Goal: Check status: Check status

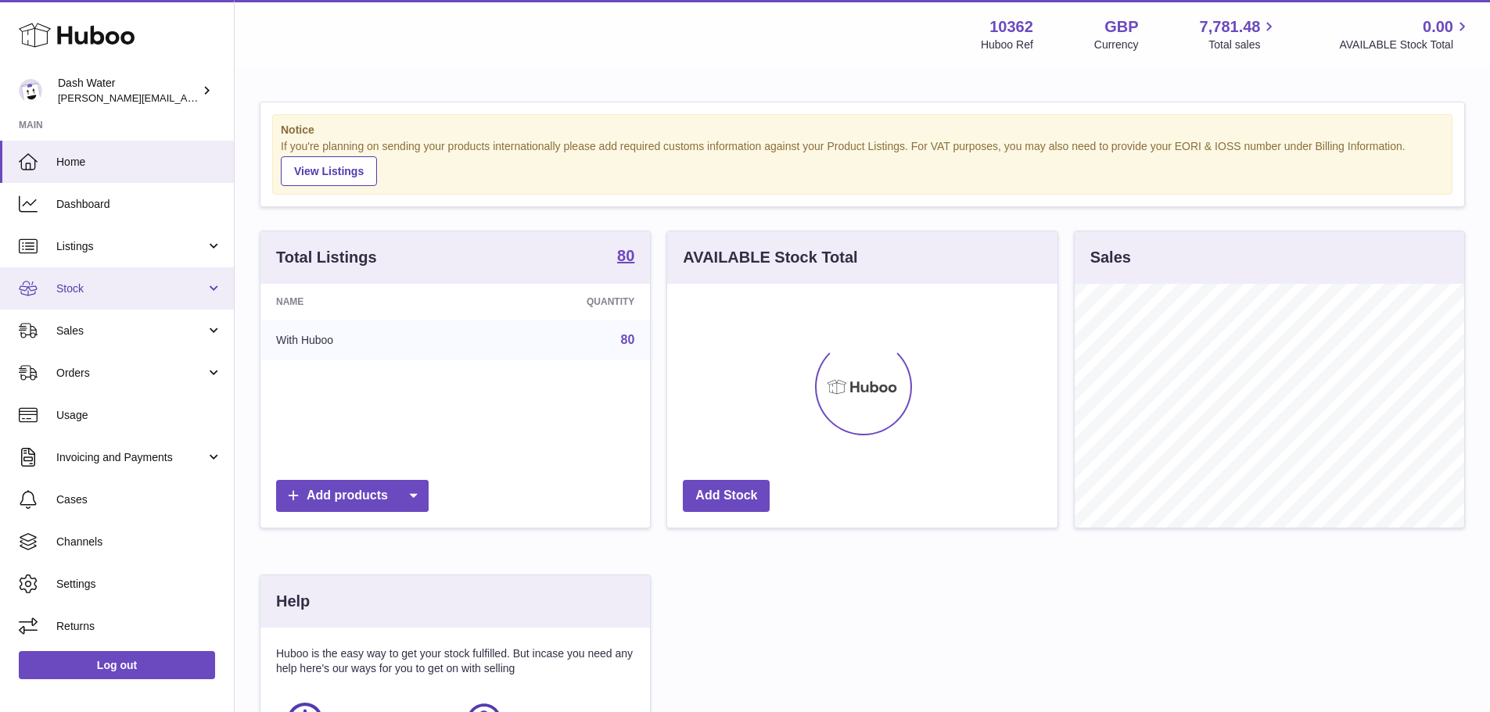
scroll to position [244, 390]
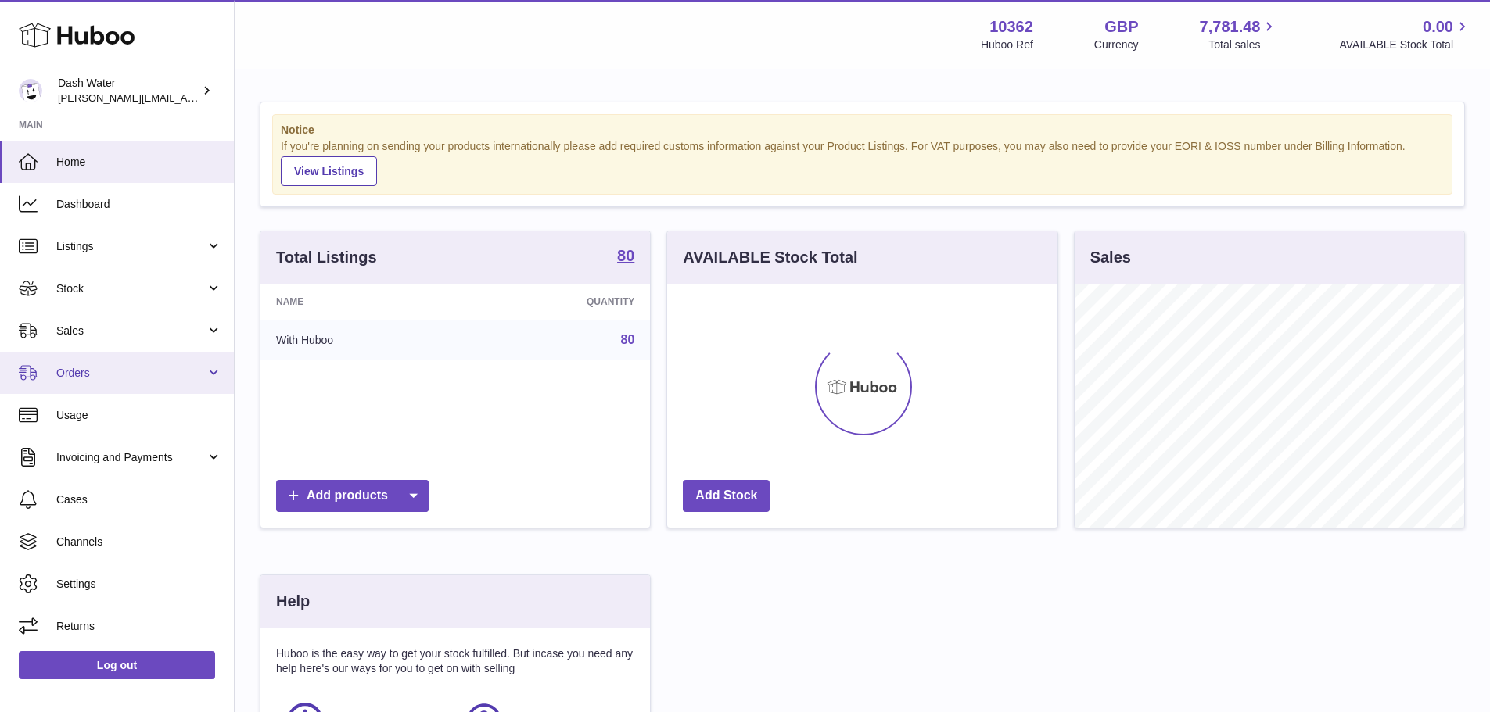
click at [165, 368] on span "Orders" at bounding box center [130, 373] width 149 height 15
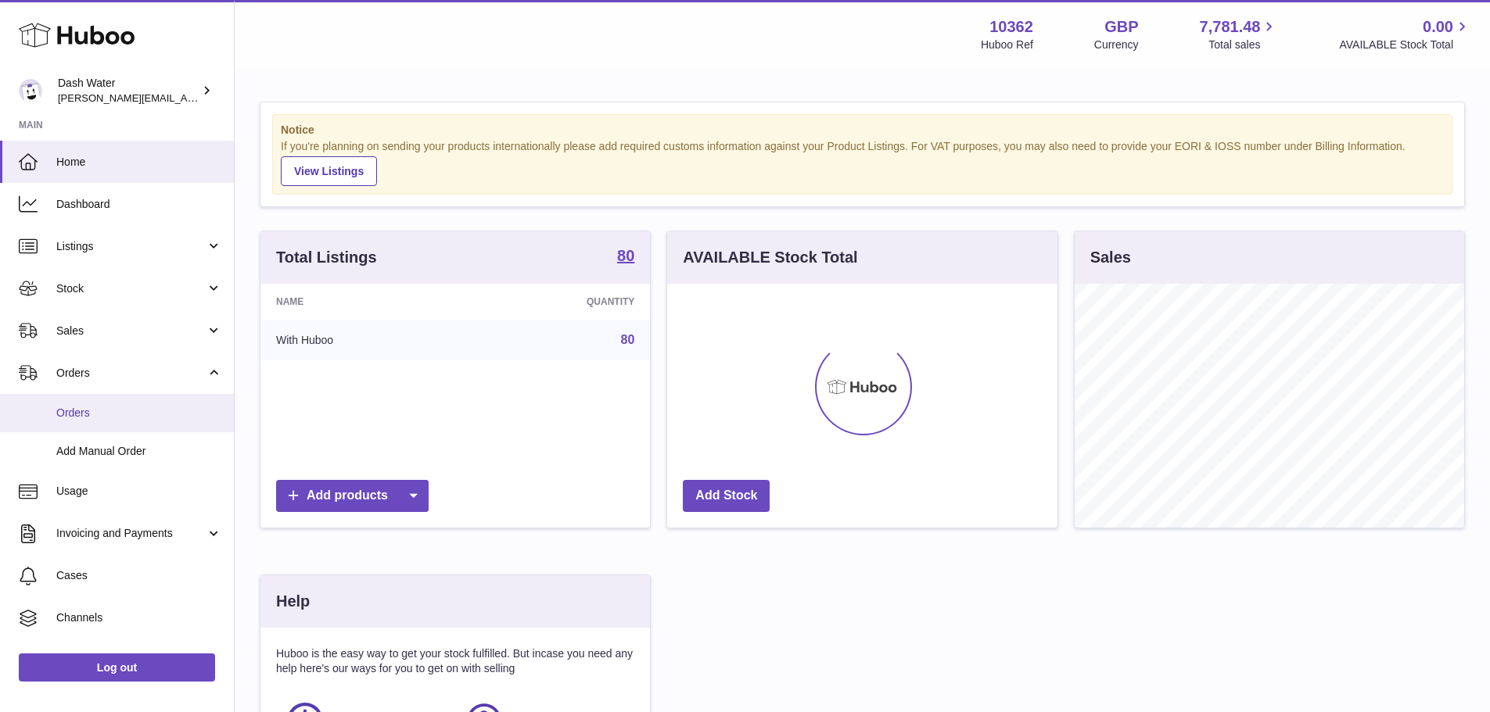
click at [101, 421] on link "Orders" at bounding box center [117, 413] width 234 height 38
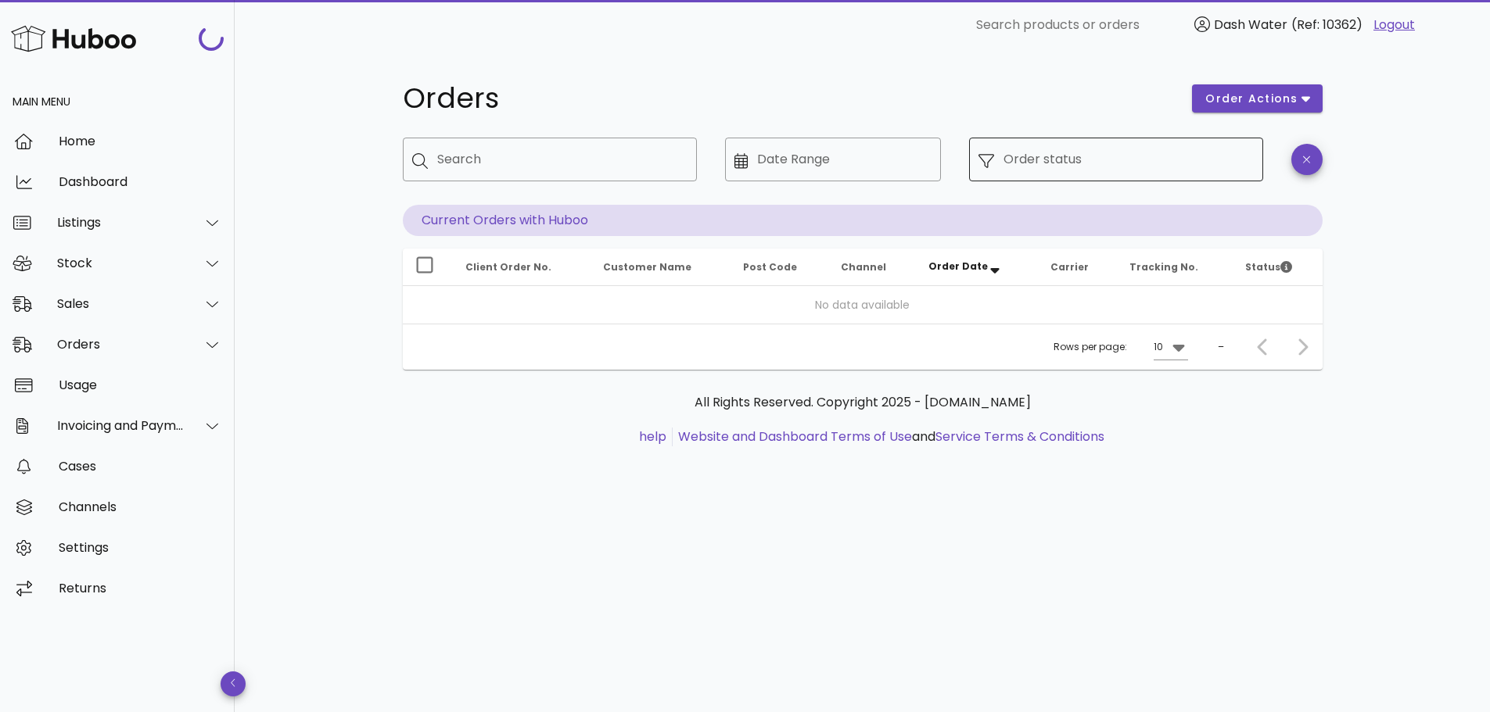
click at [1045, 151] on div "Order status" at bounding box center [1128, 160] width 250 height 44
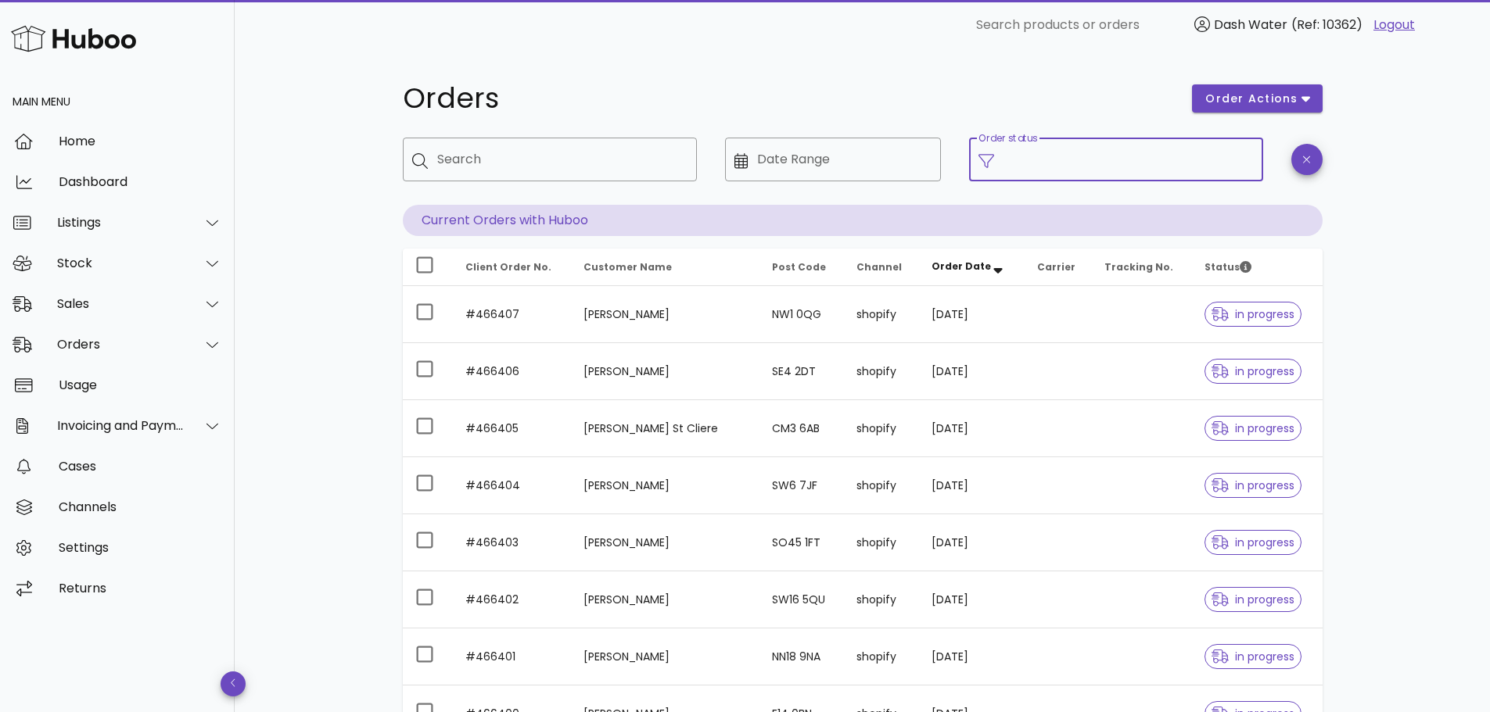
click at [1052, 164] on input "Order status" at bounding box center [1128, 159] width 250 height 25
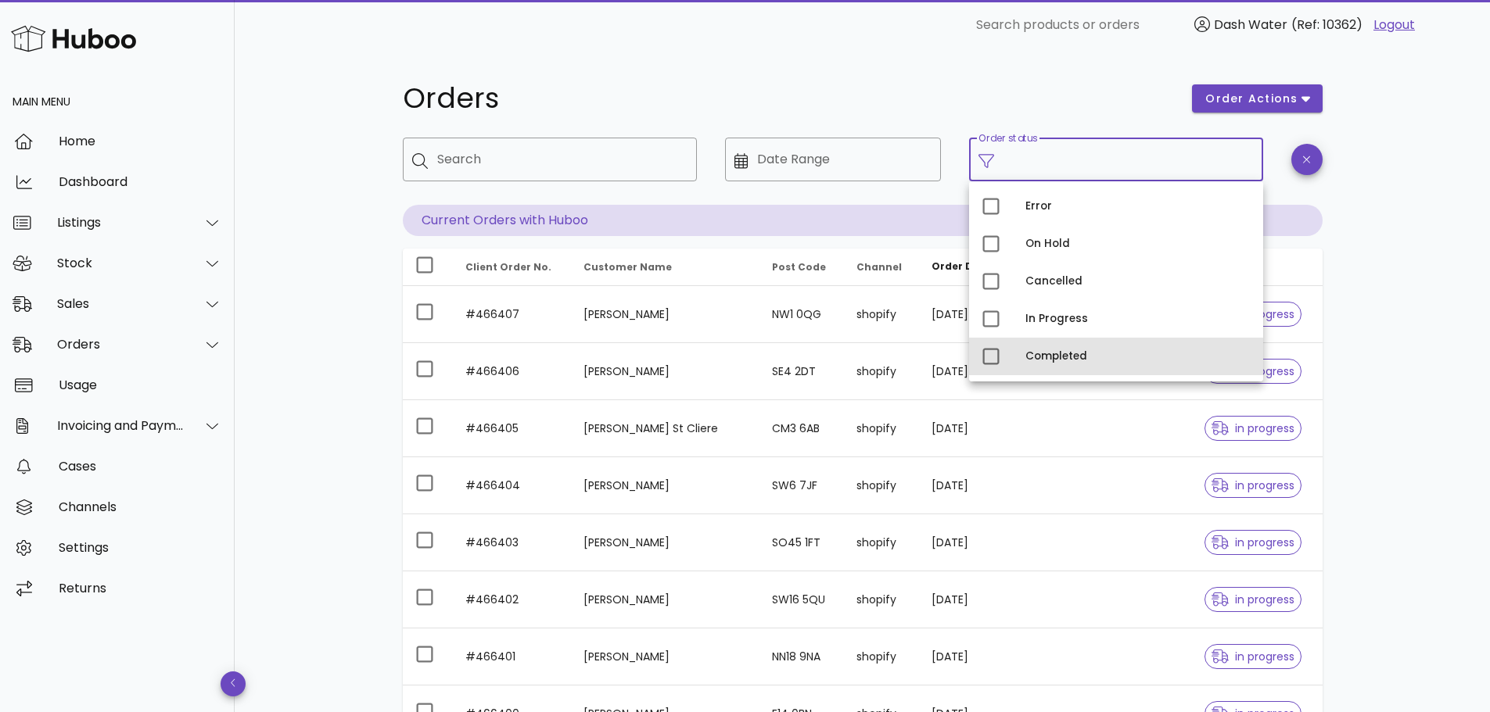
click at [1045, 357] on div "Completed" at bounding box center [1137, 356] width 225 height 13
type input "**********"
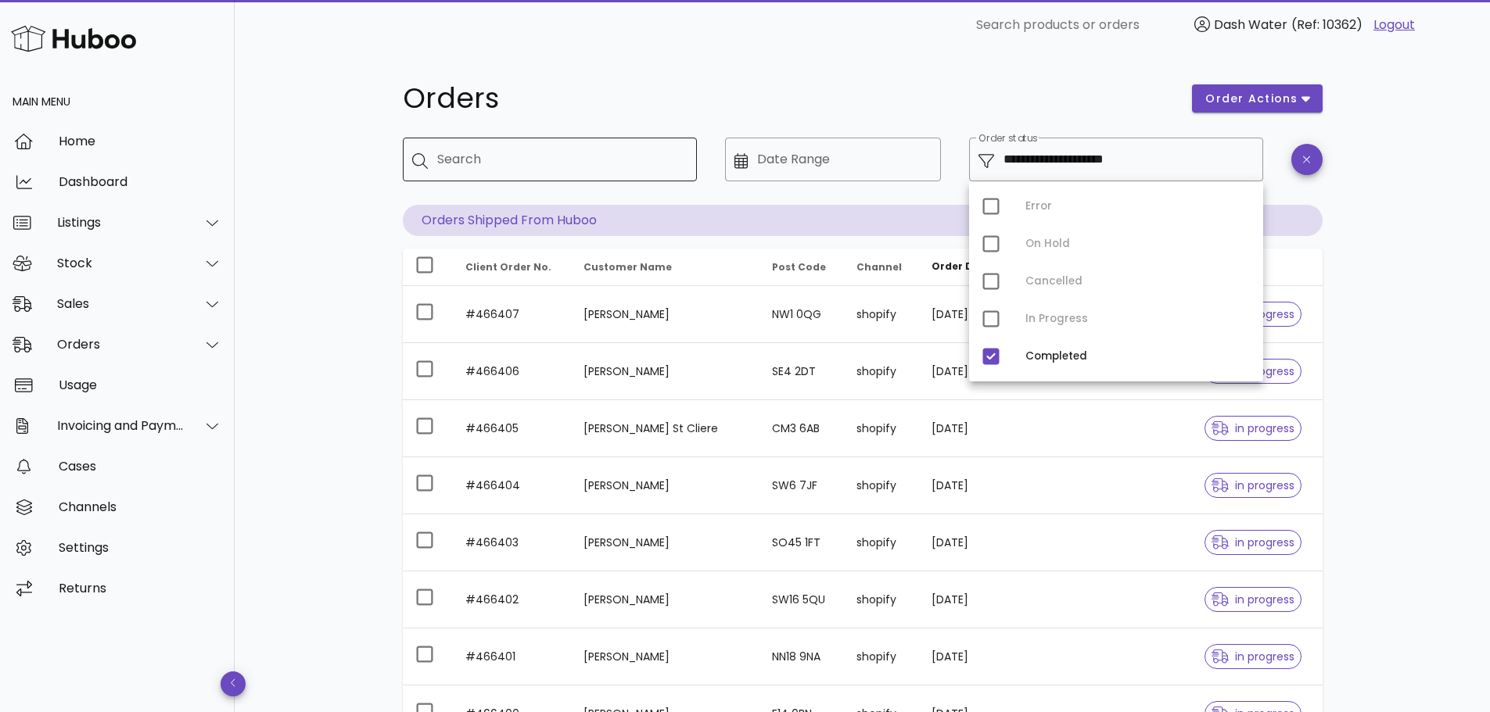
click at [589, 167] on input "Search" at bounding box center [560, 159] width 247 height 25
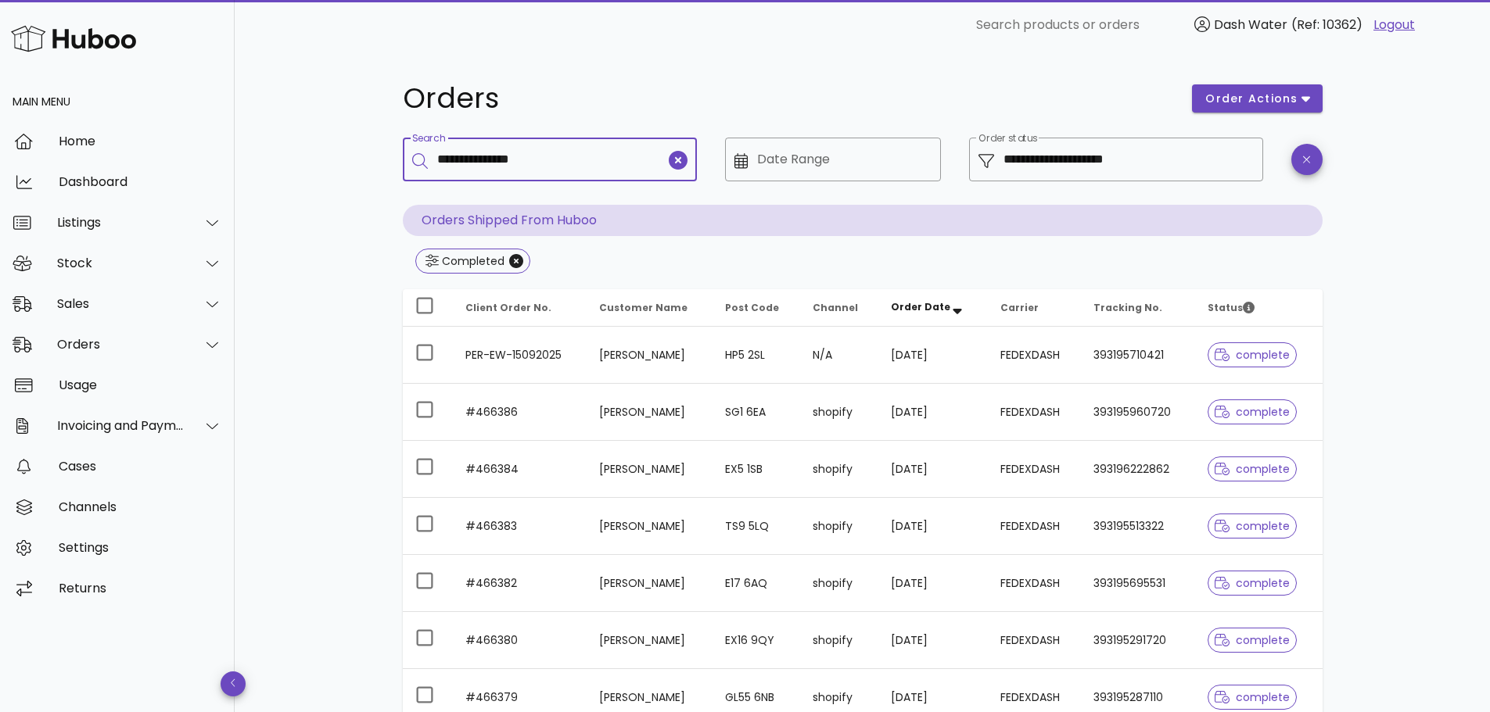
type input "**********"
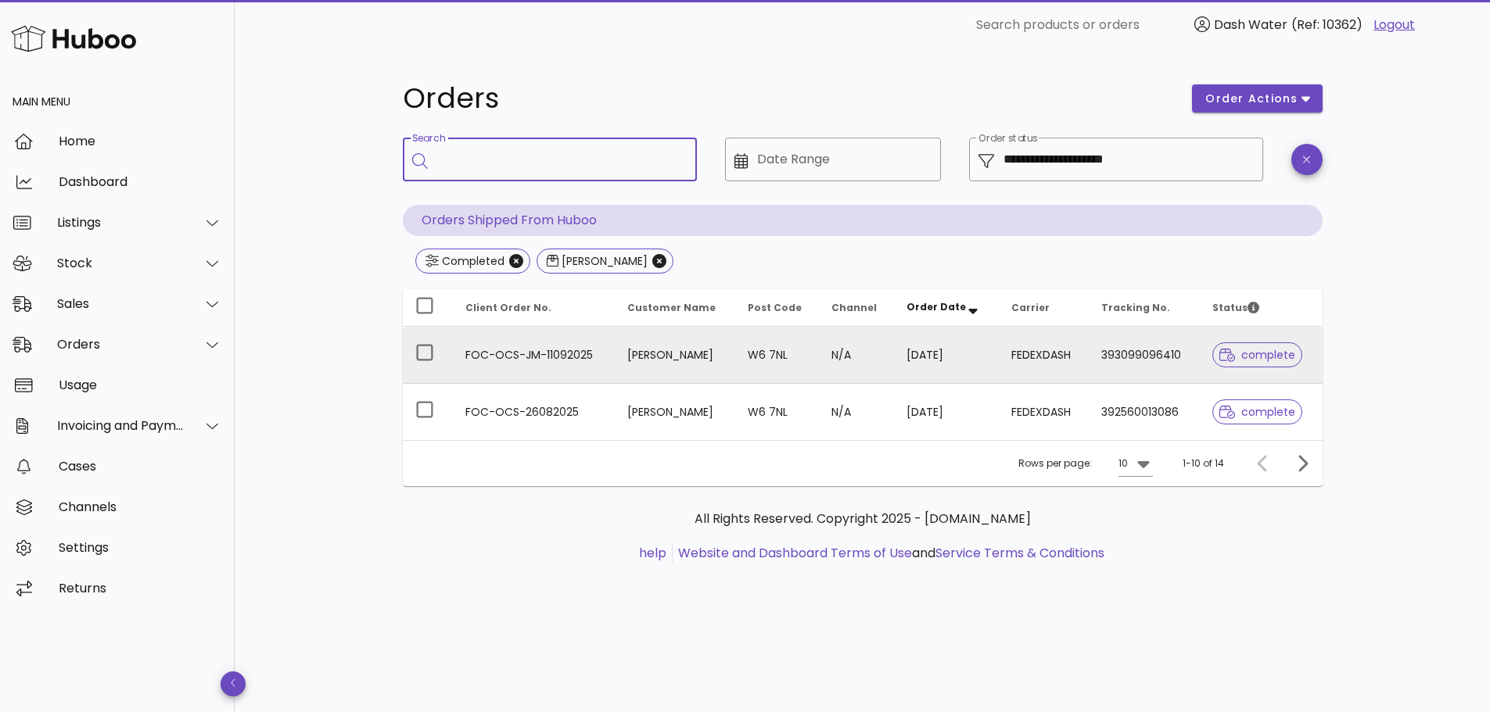
click at [616, 354] on td "[PERSON_NAME]" at bounding box center [675, 355] width 120 height 57
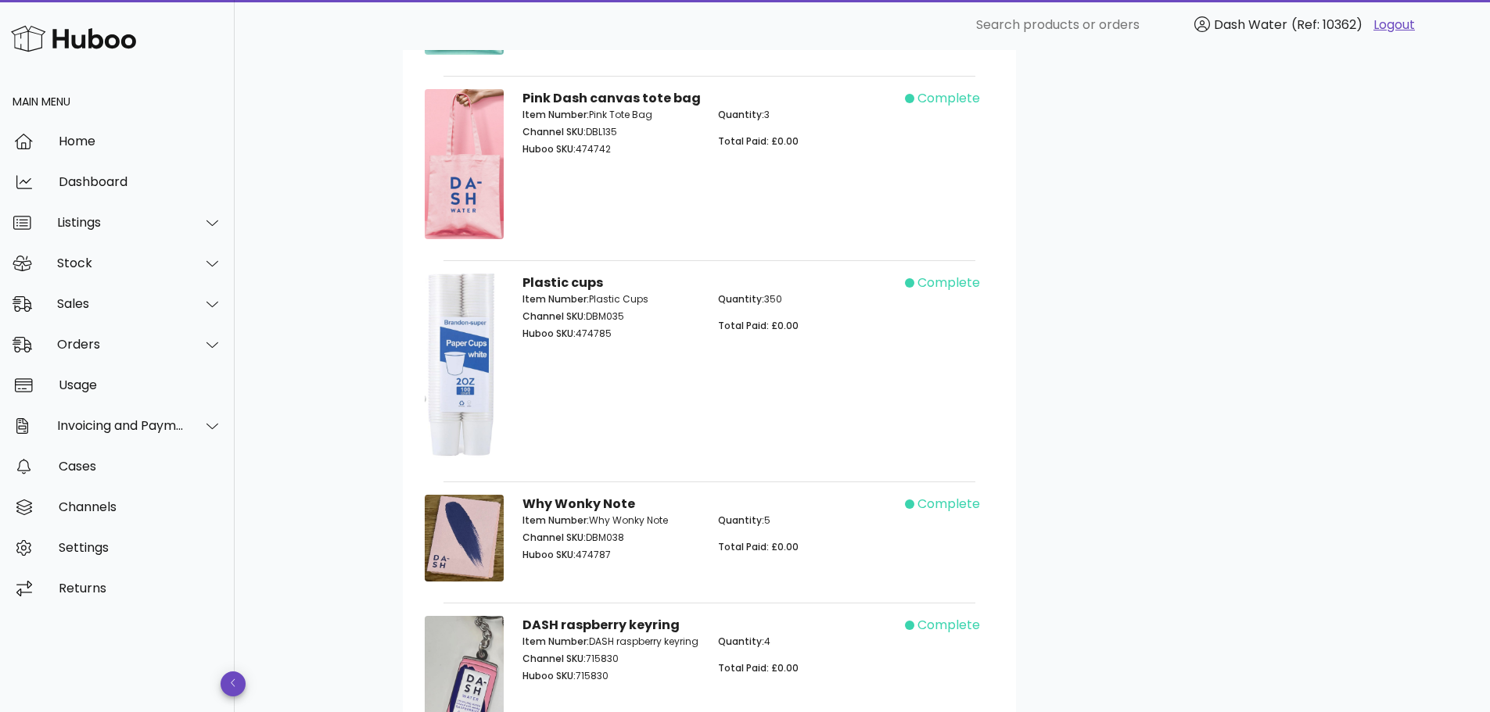
scroll to position [860, 0]
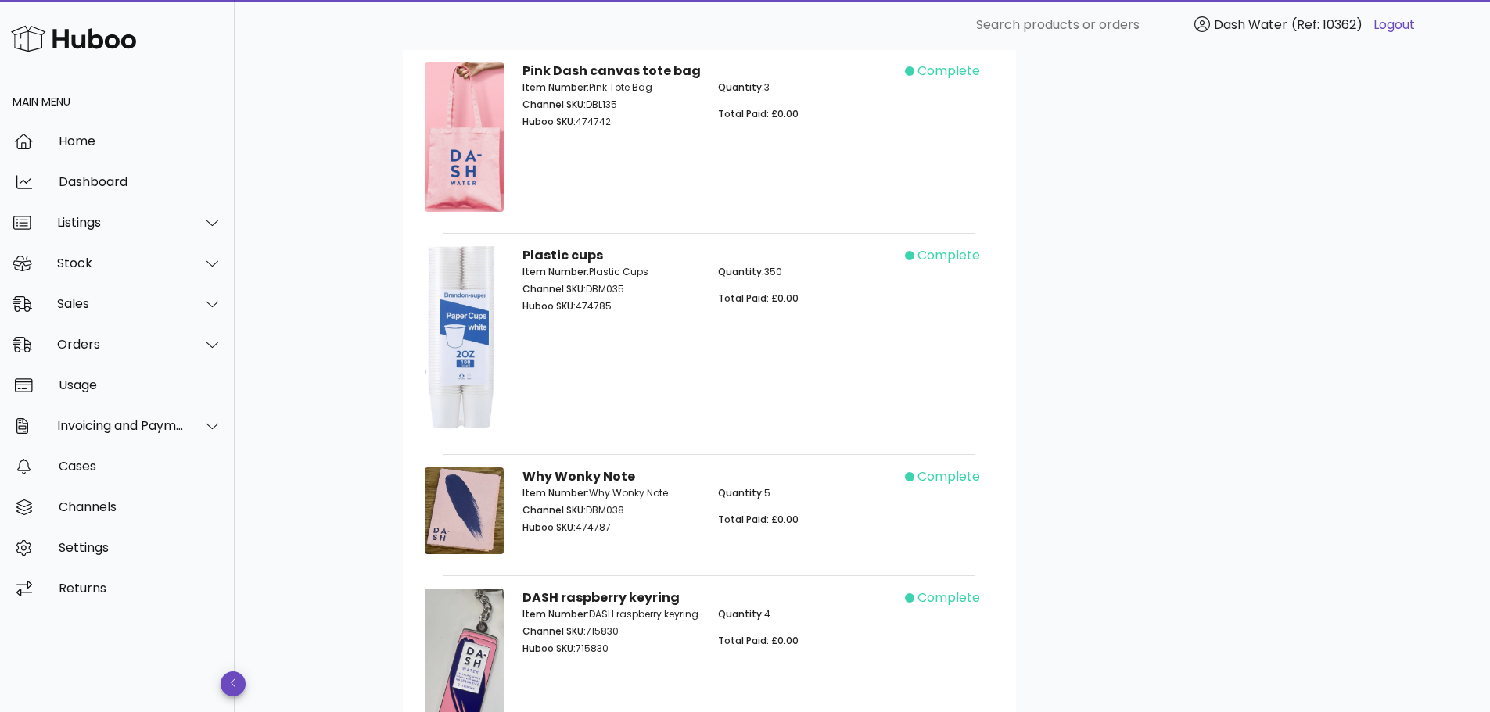
click at [1395, 23] on link "Logout" at bounding box center [1393, 25] width 41 height 19
